Goal: Check status: Check status

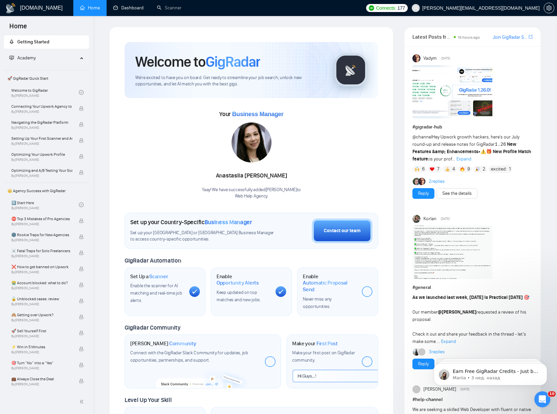
drag, startPoint x: 118, startPoint y: 10, endPoint x: 188, endPoint y: 15, distance: 70.8
click at [118, 10] on link "Dashboard" at bounding box center [128, 8] width 30 height 6
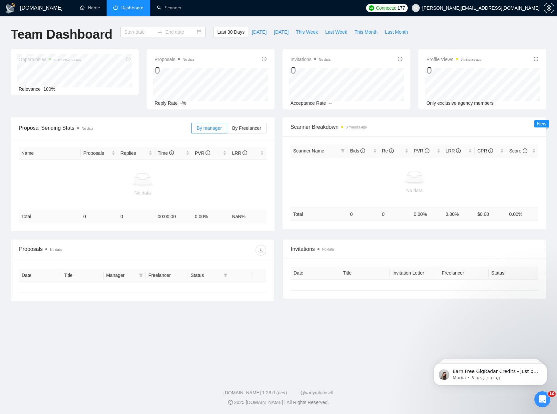
type input "[DATE]"
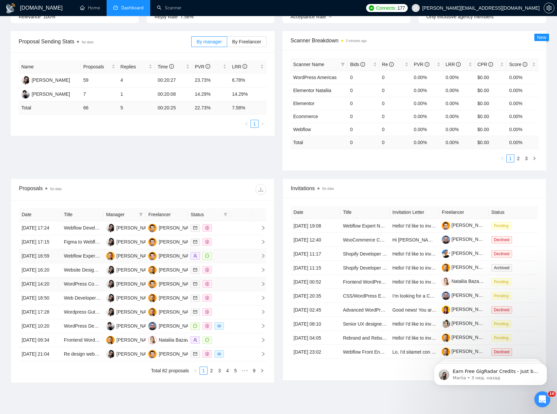
scroll to position [93, 0]
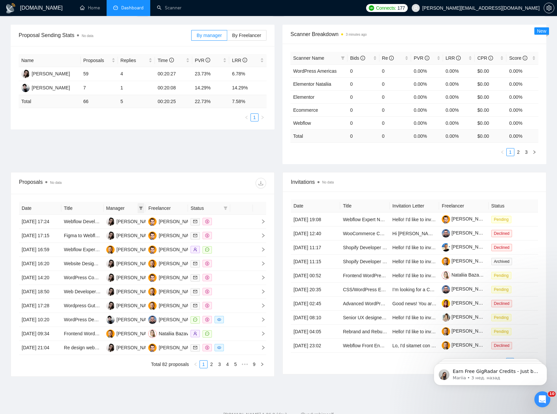
click at [140, 206] on icon "filter" at bounding box center [141, 207] width 4 height 3
click at [108, 220] on span "[PERSON_NAME]" at bounding box center [119, 220] width 38 height 5
checkbox input "true"
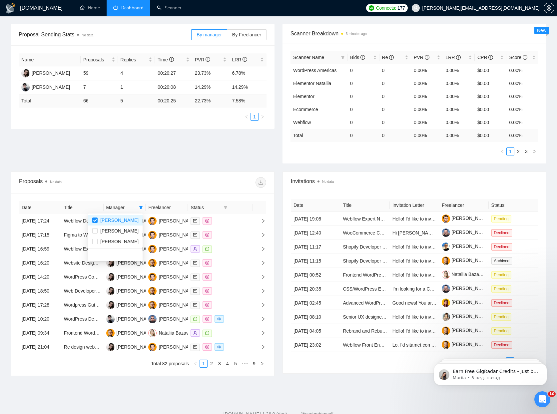
click at [201, 145] on div "Proposal Sending Stats No data By manager By Freelancer Name Proposals Replies …" at bounding box center [279, 97] width 544 height 147
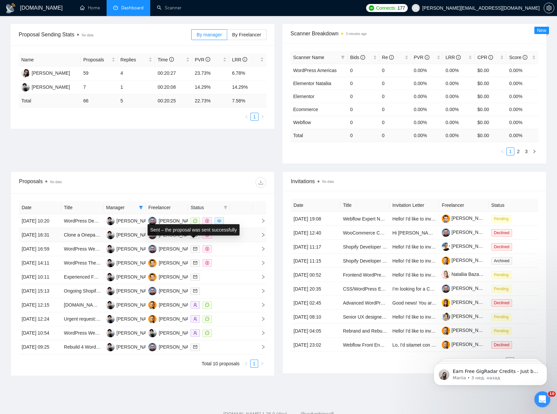
click at [240, 224] on div "Sent – the proposal was sent successfully" at bounding box center [194, 229] width 92 height 11
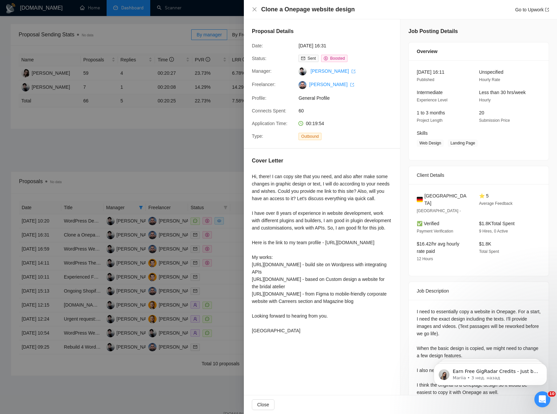
click at [156, 134] on div at bounding box center [278, 207] width 557 height 414
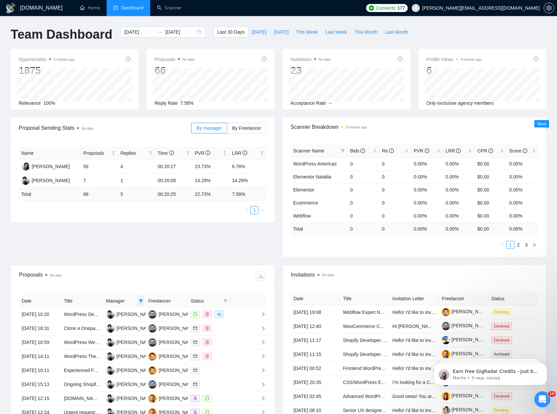
click at [141, 303] on span at bounding box center [141, 301] width 7 height 10
click at [94, 340] on ul "[PERSON_NAME] [PERSON_NAME] [PERSON_NAME]" at bounding box center [115, 324] width 54 height 35
drag, startPoint x: 94, startPoint y: 336, endPoint x: 96, endPoint y: 331, distance: 5.8
click at [94, 336] on input "checkbox" at bounding box center [94, 334] width 5 height 5
checkbox input "false"
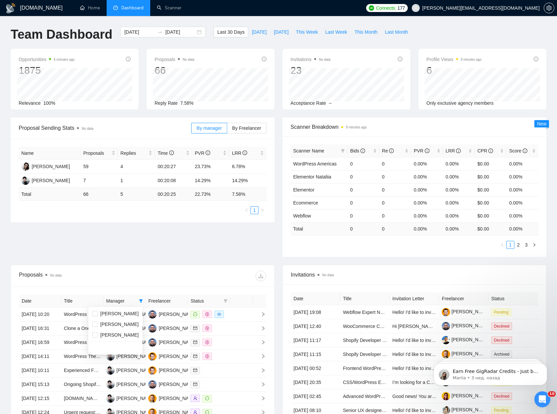
click at [159, 237] on div "Proposal Sending Stats No data By manager By Freelancer Name Proposals Replies …" at bounding box center [279, 190] width 544 height 147
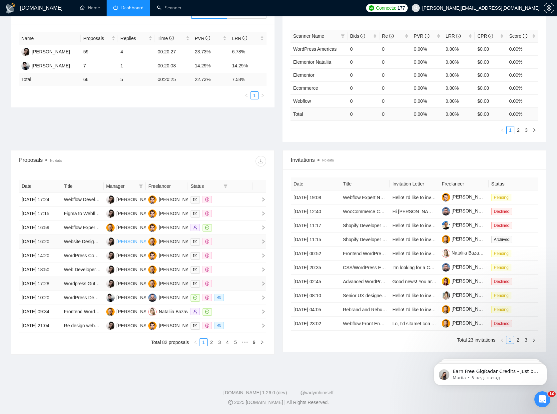
scroll to position [178, 0]
click at [234, 193] on td at bounding box center [241, 200] width 23 height 14
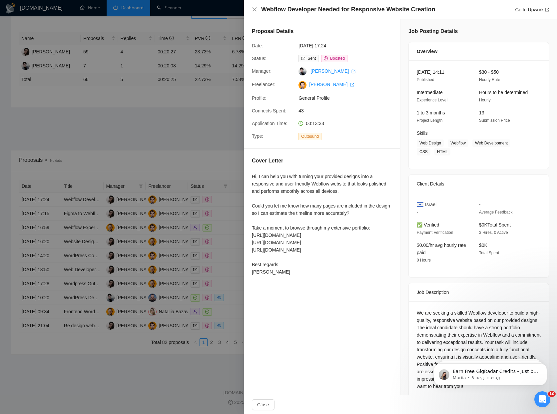
click at [214, 154] on div at bounding box center [278, 207] width 557 height 414
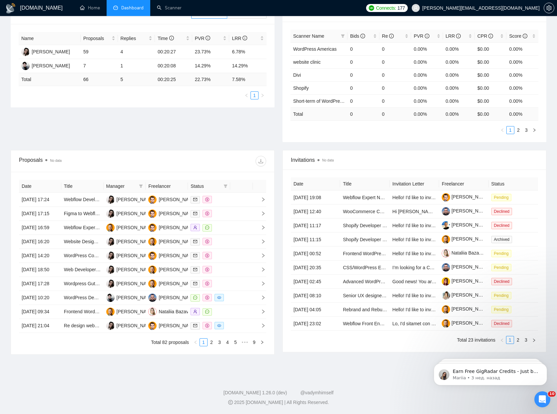
scroll to position [178, 0]
click at [209, 344] on link "2" at bounding box center [211, 341] width 7 height 7
